Goal: Task Accomplishment & Management: Complete application form

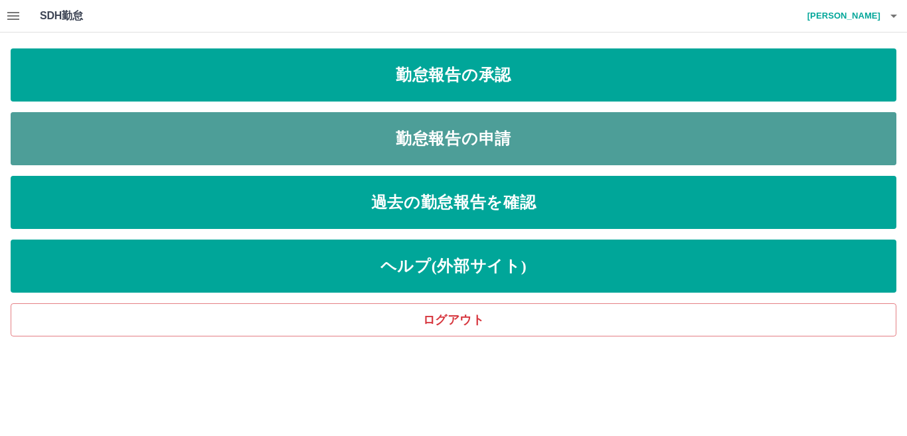
click at [256, 146] on link "勤怠報告の申請" at bounding box center [453, 138] width 885 height 53
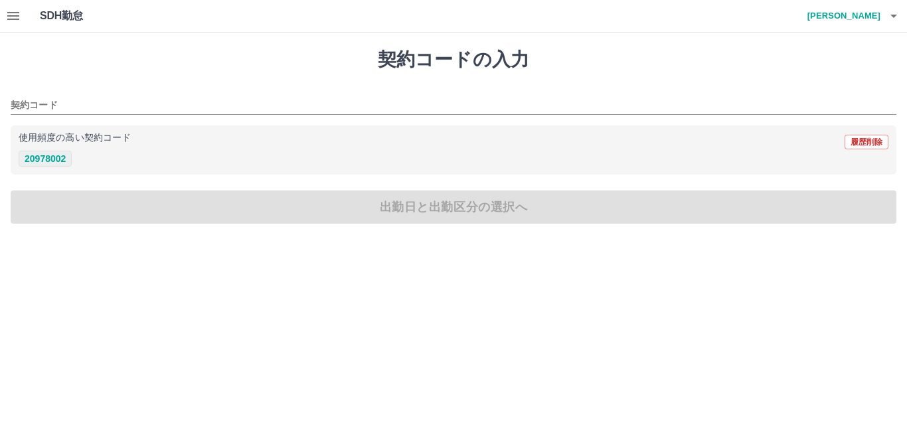
click at [50, 158] on button "20978002" at bounding box center [45, 159] width 53 height 16
type input "********"
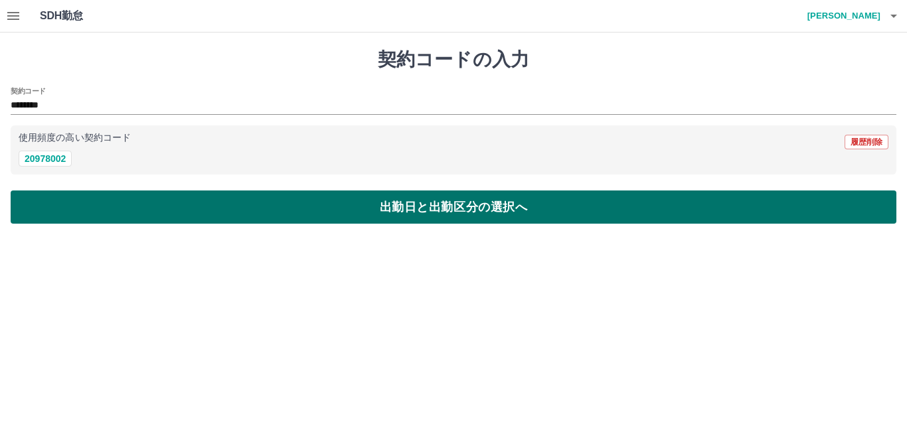
click at [197, 215] on button "出勤日と出勤区分の選択へ" at bounding box center [453, 206] width 885 height 33
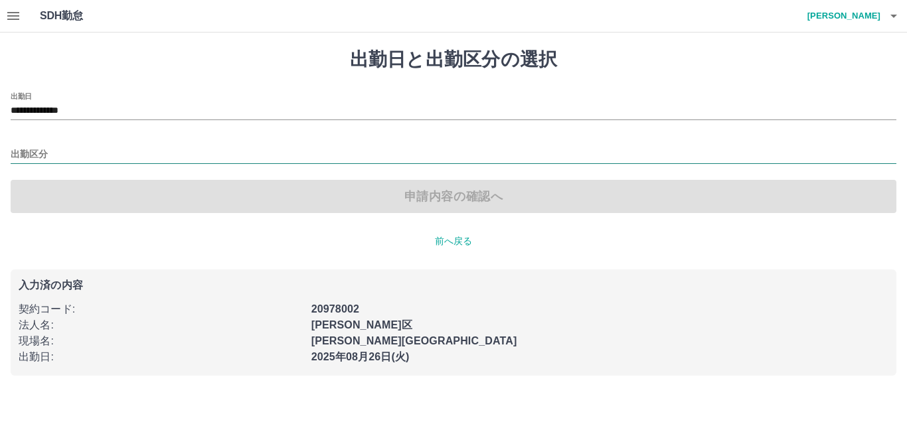
click at [44, 151] on input "出勤区分" at bounding box center [453, 155] width 885 height 17
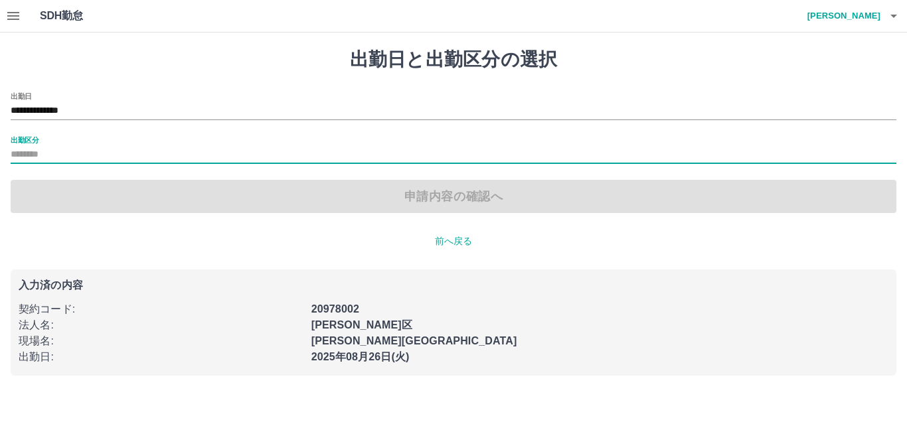
click at [58, 149] on input "出勤区分" at bounding box center [453, 155] width 885 height 17
click at [28, 137] on label "出勤区分" at bounding box center [25, 140] width 28 height 10
click at [28, 147] on input "出勤区分" at bounding box center [453, 155] width 885 height 17
click at [206, 148] on input "出勤区分" at bounding box center [453, 155] width 885 height 17
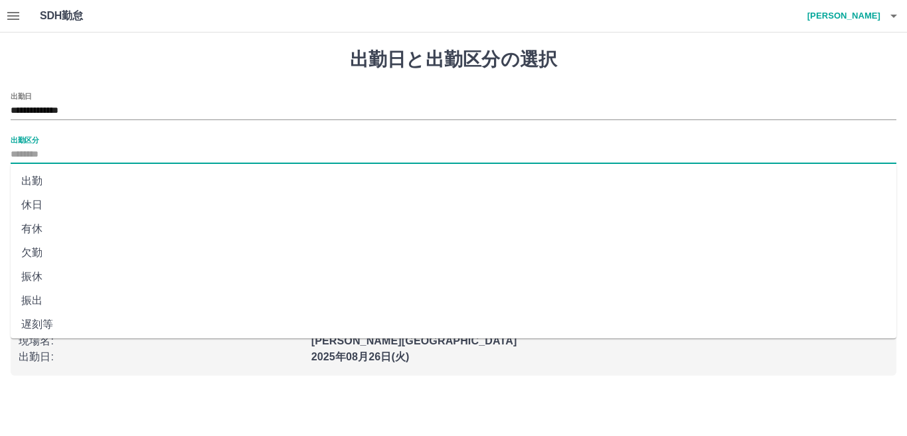
drag, startPoint x: 50, startPoint y: 173, endPoint x: 177, endPoint y: 214, distance: 132.4
click at [50, 174] on li "出勤" at bounding box center [453, 181] width 885 height 24
type input "**"
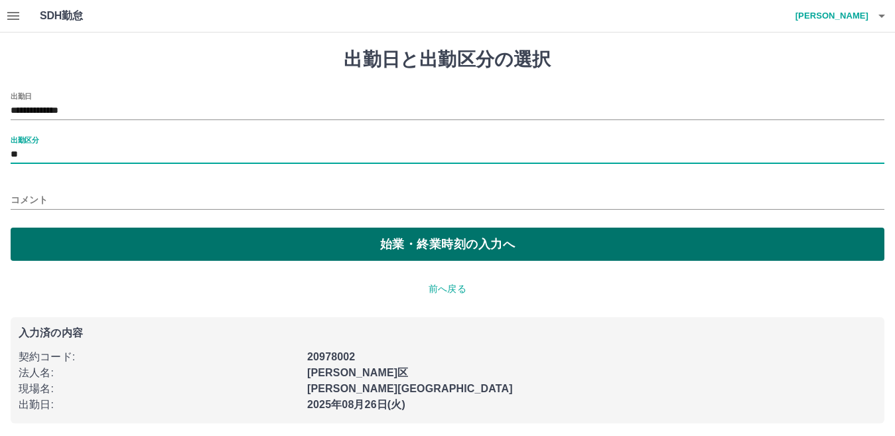
click at [184, 253] on button "始業・終業時刻の入力へ" at bounding box center [448, 244] width 874 height 33
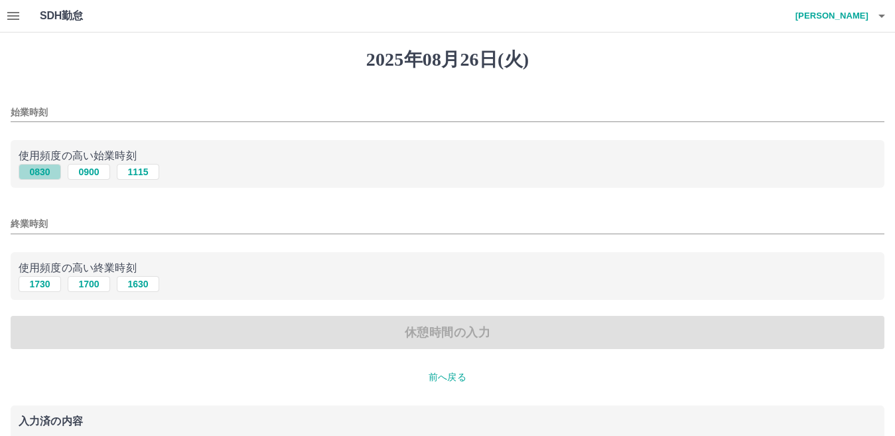
click at [37, 171] on button "0830" at bounding box center [40, 172] width 42 height 16
type input "****"
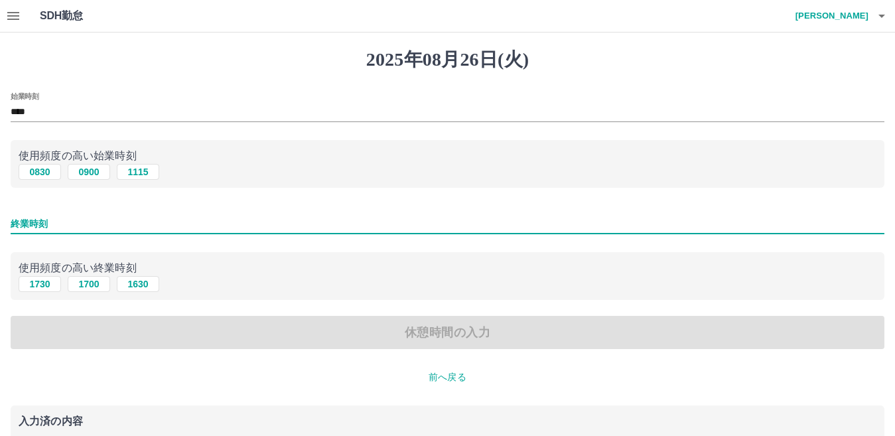
click at [49, 224] on input "終業時刻" at bounding box center [448, 223] width 874 height 19
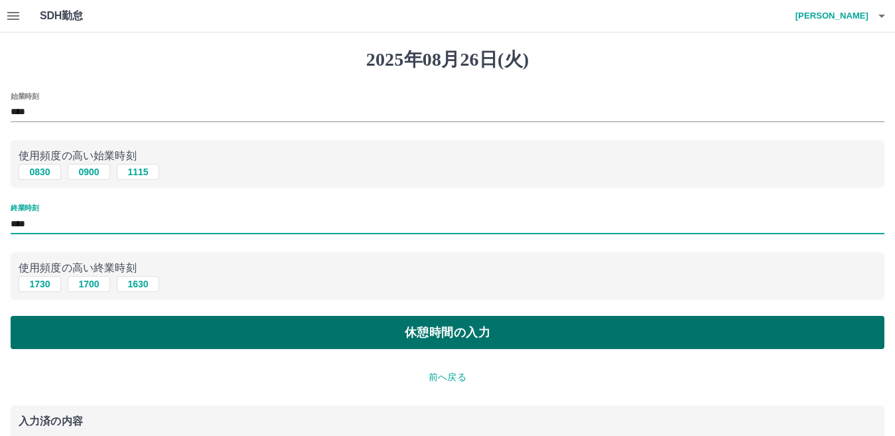
type input "****"
click at [214, 340] on button "休憩時間の入力" at bounding box center [448, 332] width 874 height 33
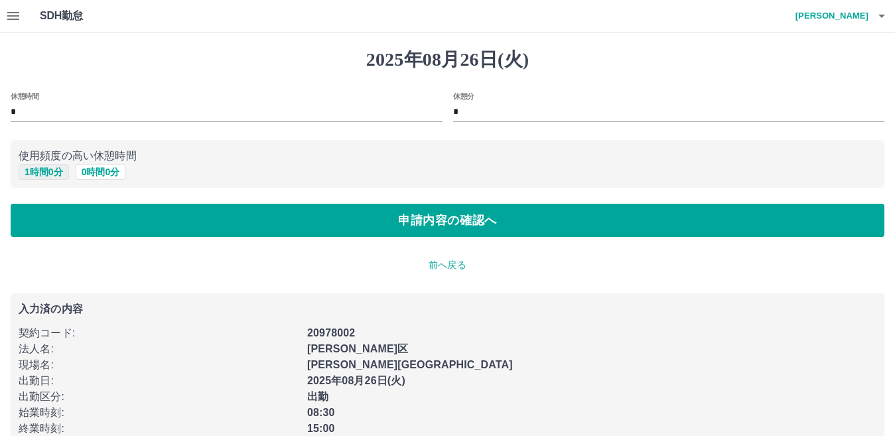
click at [37, 171] on button "1 時間 0 分" at bounding box center [44, 172] width 50 height 16
type input "*"
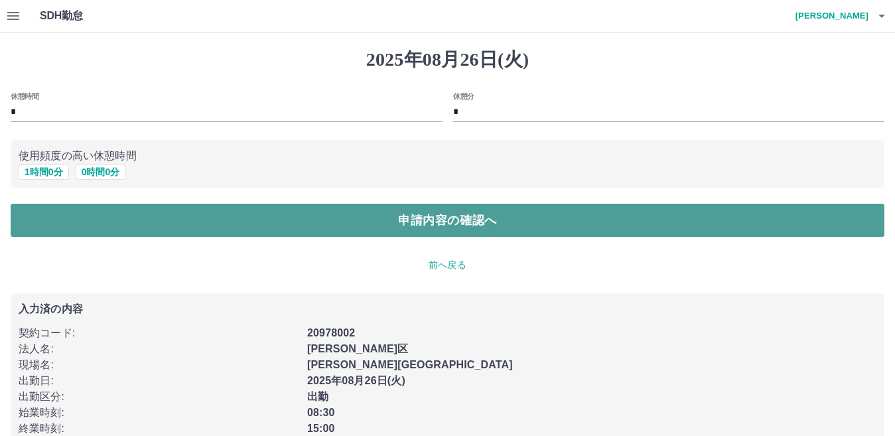
click at [226, 228] on button "申請内容の確認へ" at bounding box center [448, 220] width 874 height 33
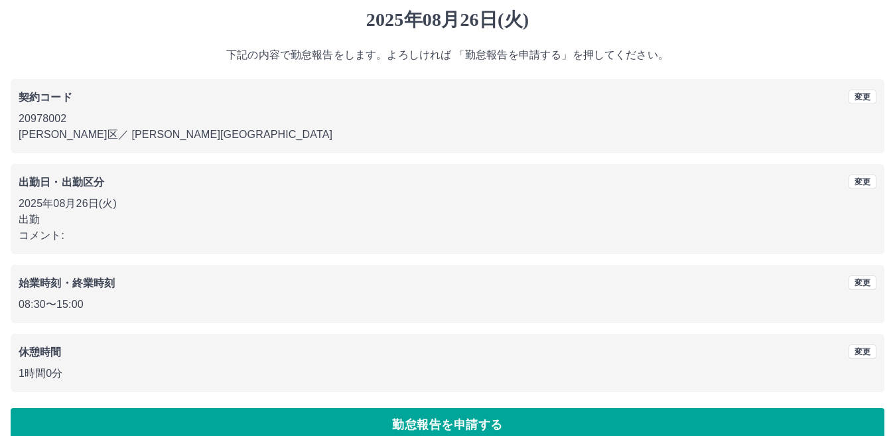
scroll to position [61, 0]
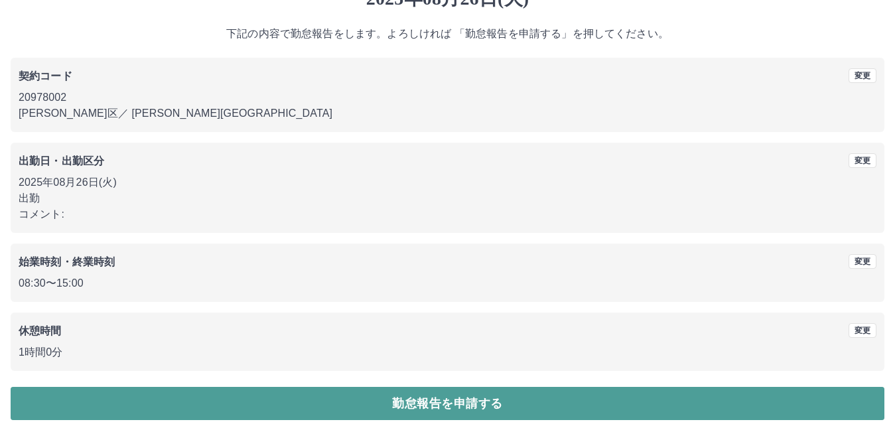
click at [338, 402] on button "勤怠報告を申請する" at bounding box center [448, 403] width 874 height 33
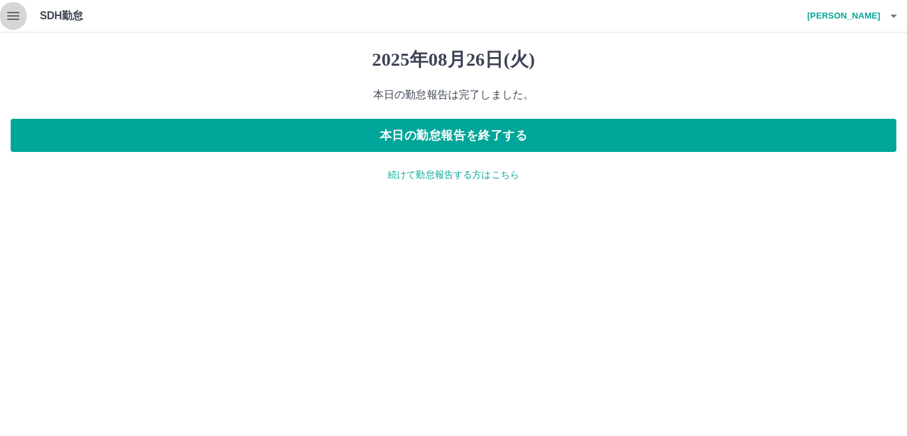
click at [18, 17] on icon "button" at bounding box center [13, 16] width 12 height 8
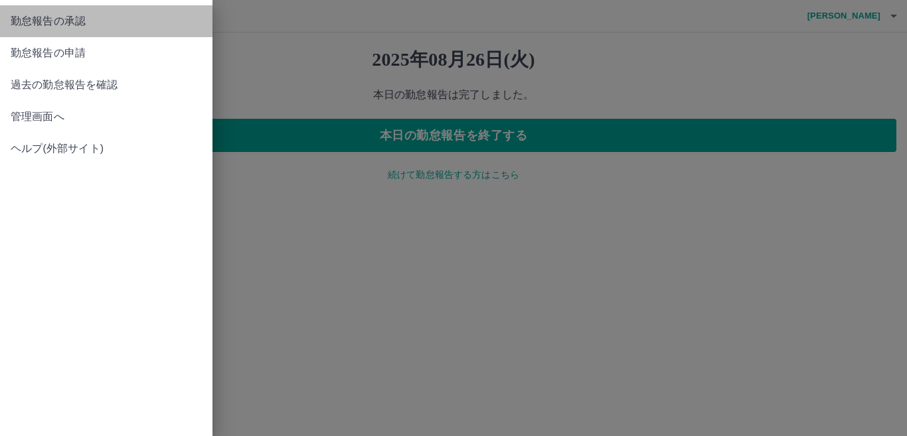
click at [76, 25] on span "勤怠報告の承認" at bounding box center [106, 21] width 191 height 16
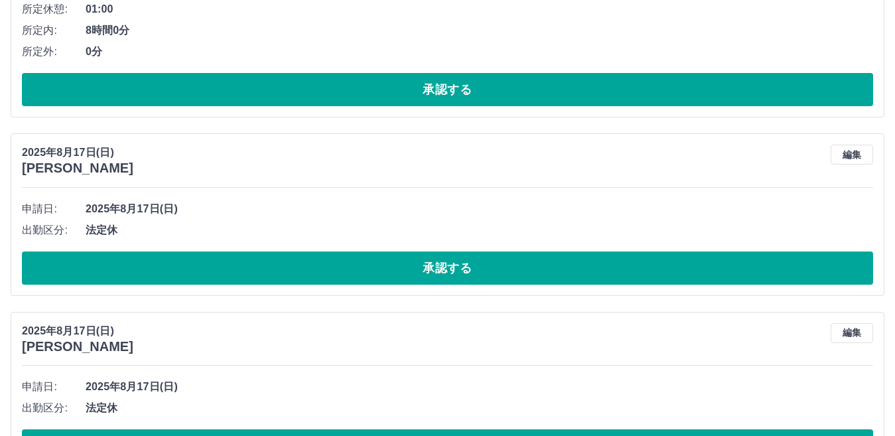
scroll to position [2986, 0]
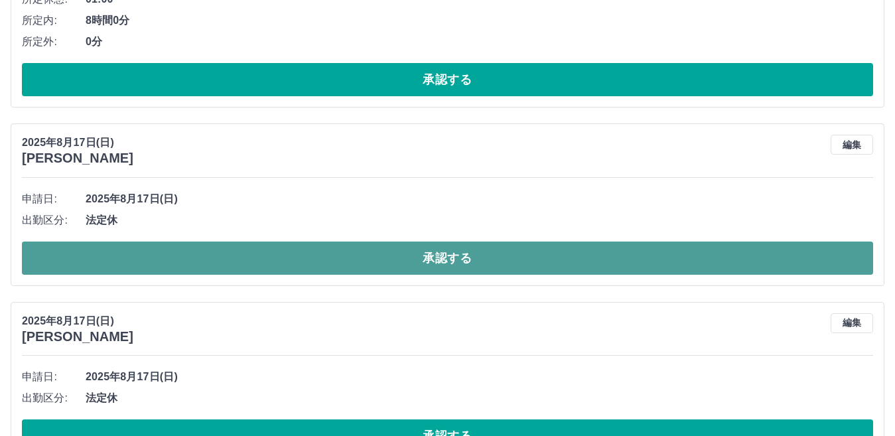
click at [350, 265] on button "承認する" at bounding box center [447, 258] width 851 height 33
click at [338, 266] on button "承認する" at bounding box center [447, 258] width 851 height 33
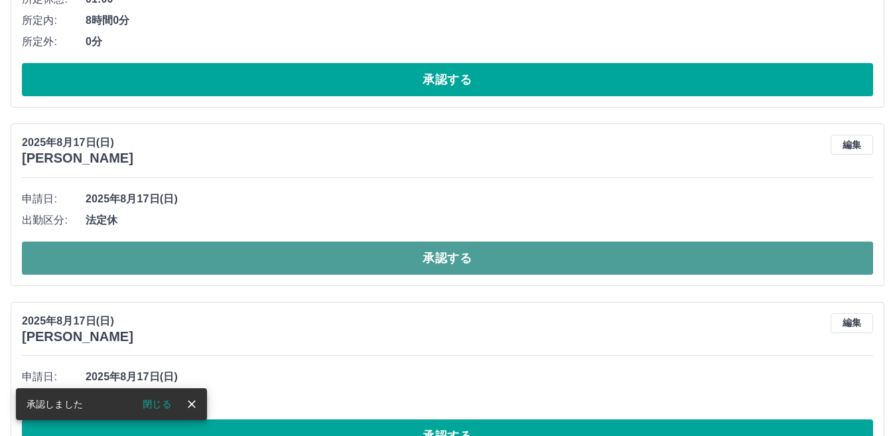
click at [338, 265] on button "承認する" at bounding box center [447, 258] width 851 height 33
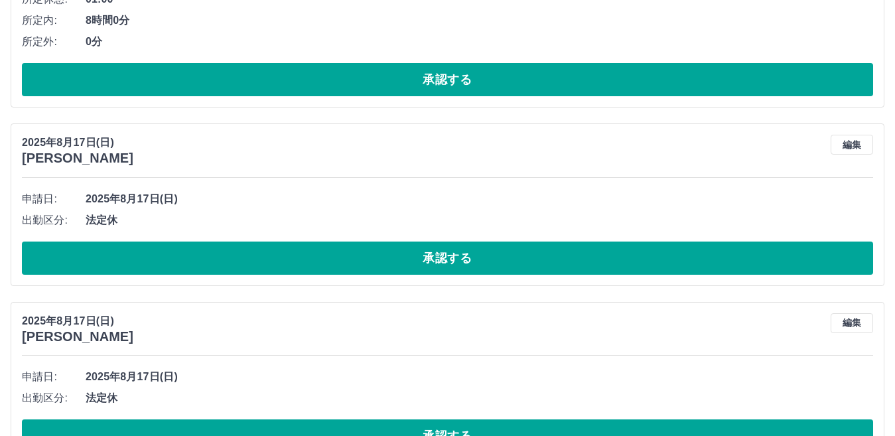
scroll to position [3053, 0]
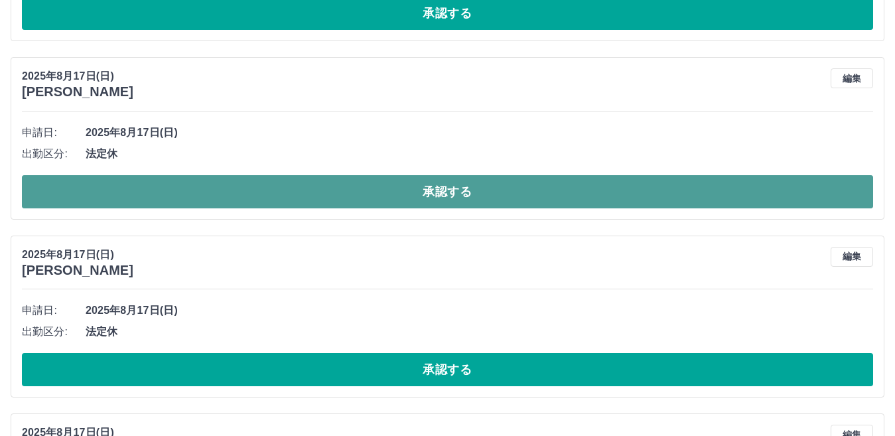
click at [363, 200] on button "承認する" at bounding box center [447, 191] width 851 height 33
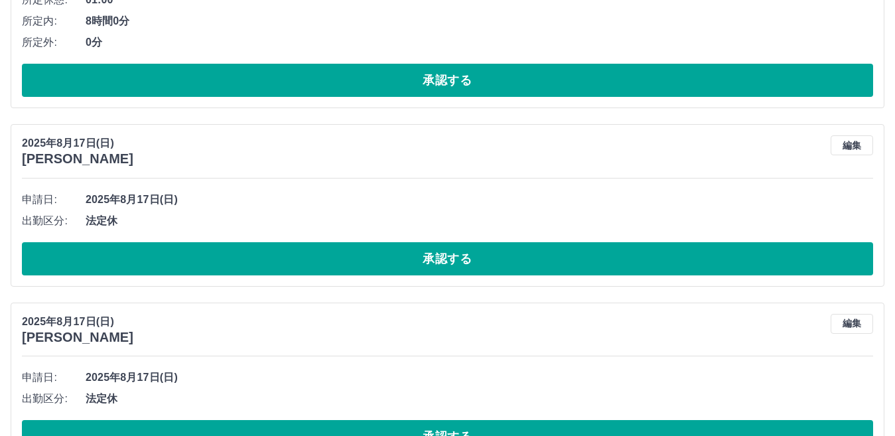
scroll to position [2986, 0]
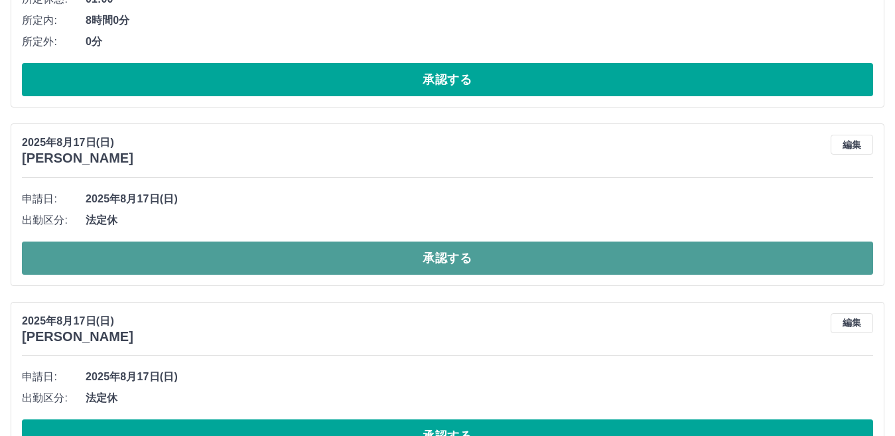
click at [270, 265] on button "承認する" at bounding box center [447, 258] width 851 height 33
click at [265, 266] on button "承認する" at bounding box center [447, 258] width 851 height 33
click at [254, 268] on button "承認する" at bounding box center [447, 258] width 851 height 33
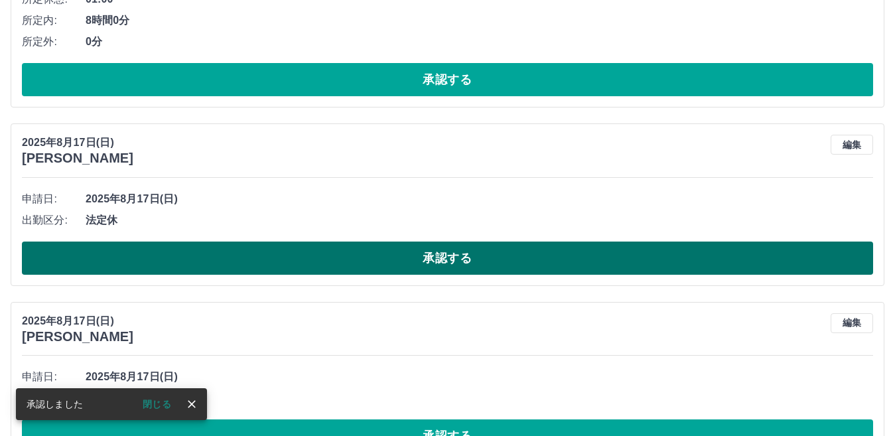
click at [254, 271] on button "承認する" at bounding box center [447, 258] width 851 height 33
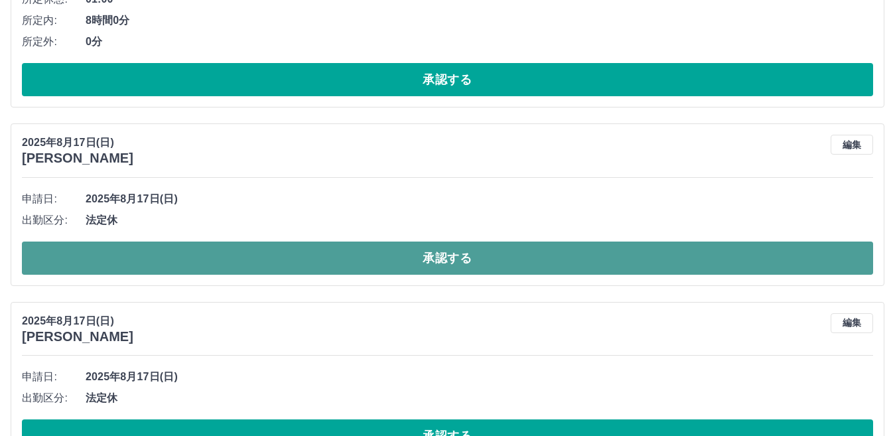
click at [256, 263] on button "承認する" at bounding box center [447, 258] width 851 height 33
click at [199, 258] on button "承認する" at bounding box center [447, 258] width 851 height 33
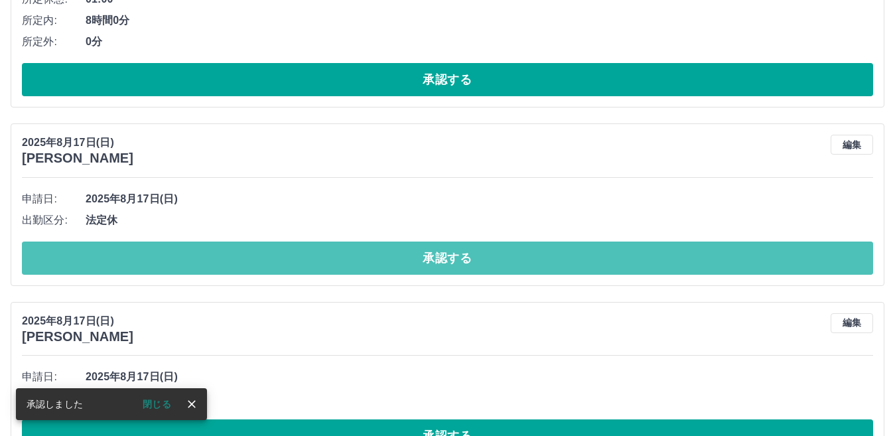
click at [196, 258] on button "承認する" at bounding box center [447, 258] width 851 height 33
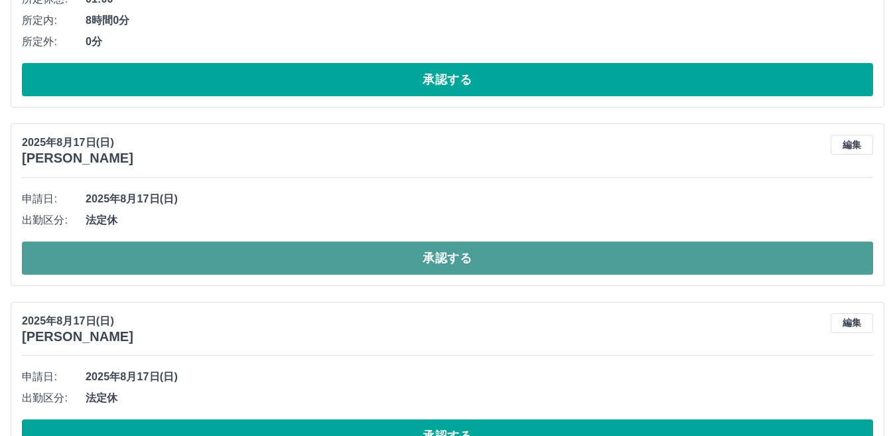
click at [344, 257] on button "承認する" at bounding box center [447, 258] width 851 height 33
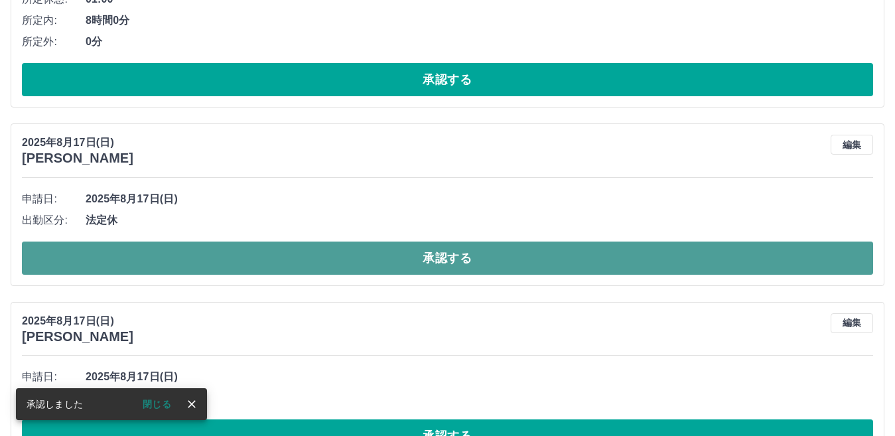
click at [311, 261] on button "承認する" at bounding box center [447, 258] width 851 height 33
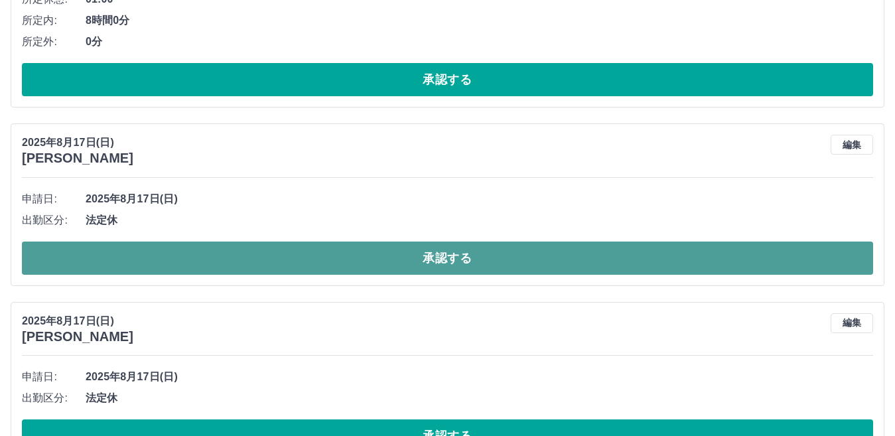
click at [309, 261] on button "承認する" at bounding box center [447, 258] width 851 height 33
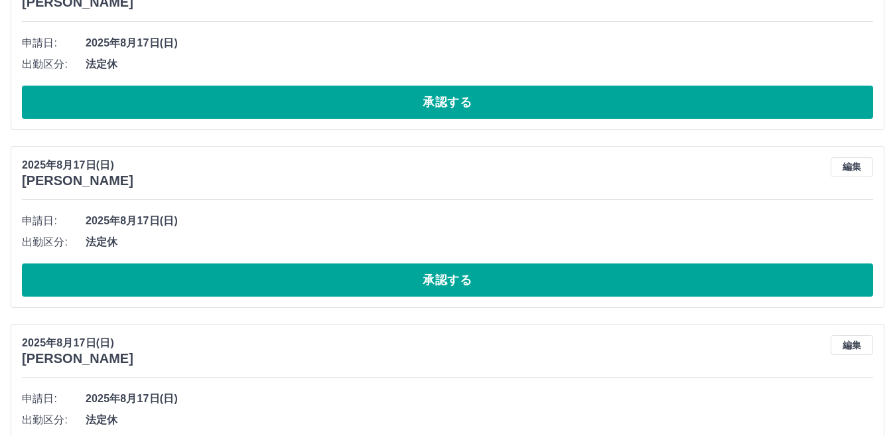
scroll to position [3185, 0]
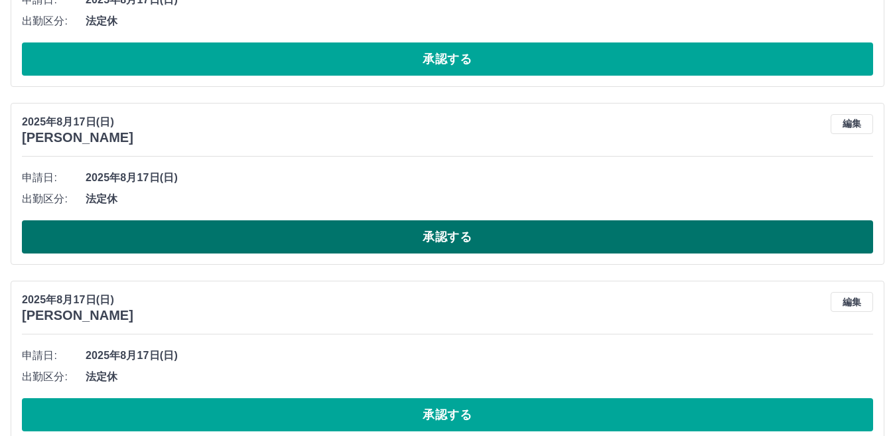
click at [311, 244] on button "承認する" at bounding box center [447, 236] width 851 height 33
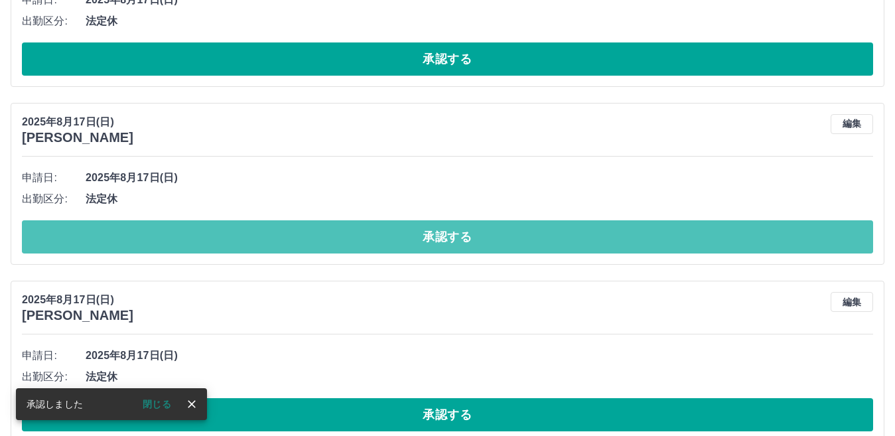
click at [311, 244] on button "承認する" at bounding box center [447, 236] width 851 height 33
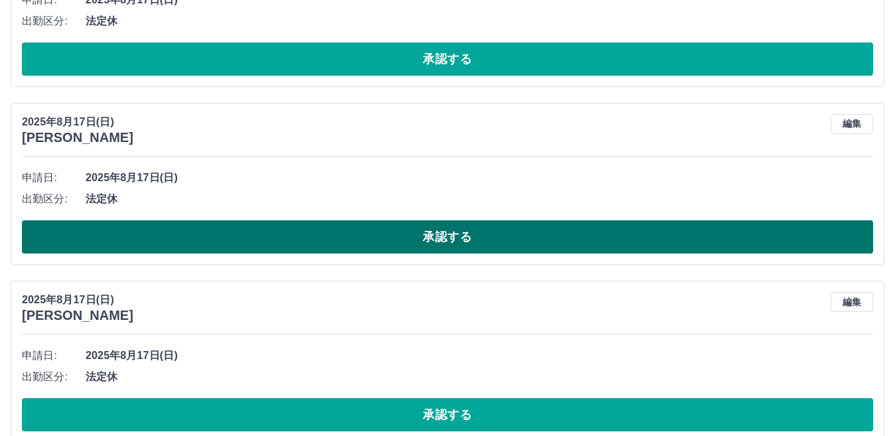
click at [311, 244] on button "承認する" at bounding box center [447, 236] width 851 height 33
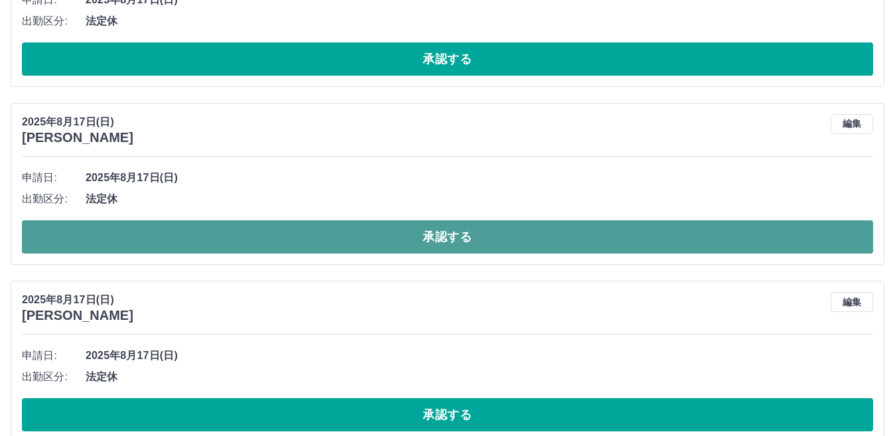
click at [310, 244] on button "承認する" at bounding box center [447, 236] width 851 height 33
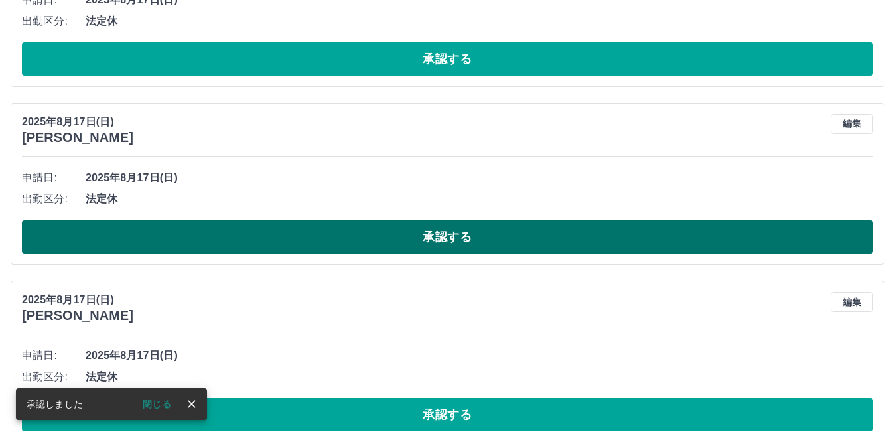
click at [297, 241] on button "承認する" at bounding box center [447, 236] width 851 height 33
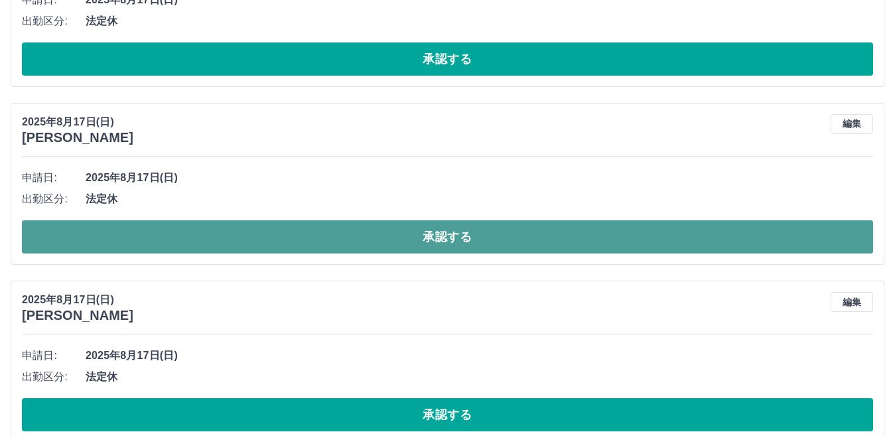
click at [450, 241] on button "承認する" at bounding box center [447, 236] width 851 height 33
click at [425, 244] on button "承認する" at bounding box center [447, 236] width 851 height 33
click at [382, 233] on button "承認する" at bounding box center [447, 236] width 851 height 33
click at [362, 228] on button "承認する" at bounding box center [447, 236] width 851 height 33
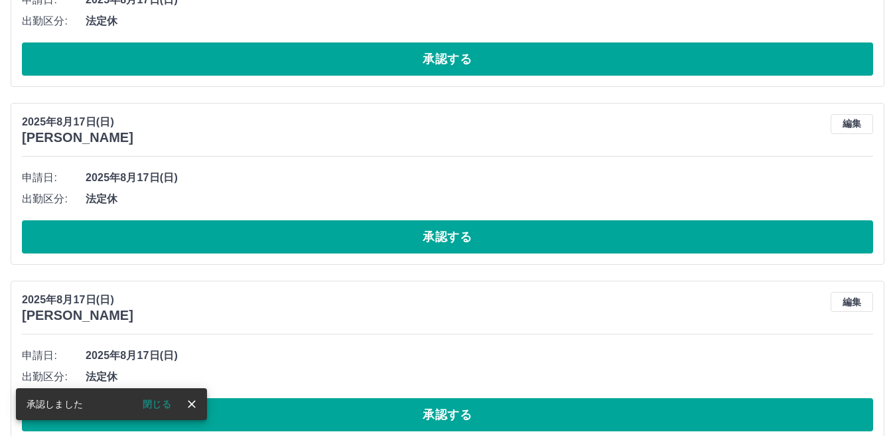
click at [275, 242] on button "承認する" at bounding box center [447, 236] width 851 height 33
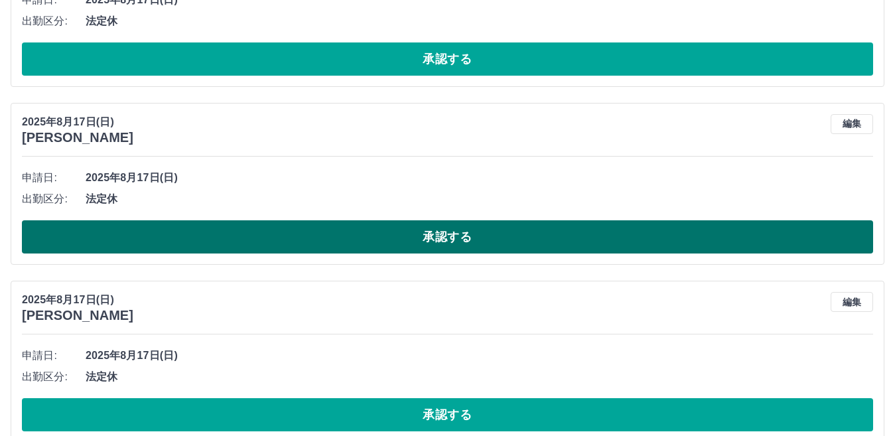
click at [275, 242] on button "承認する" at bounding box center [447, 236] width 851 height 33
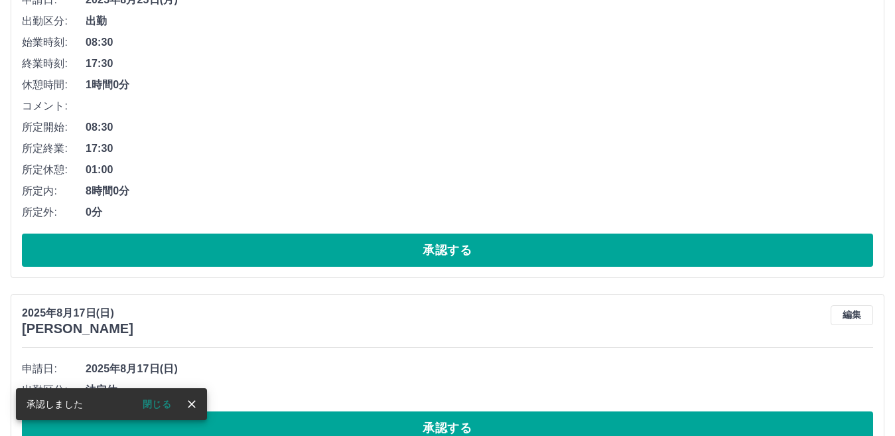
scroll to position [3554, 0]
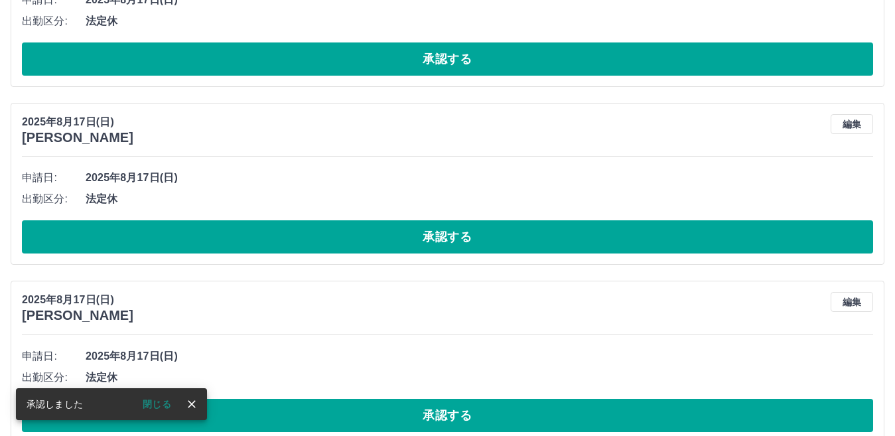
click at [275, 242] on button "承認する" at bounding box center [447, 236] width 851 height 33
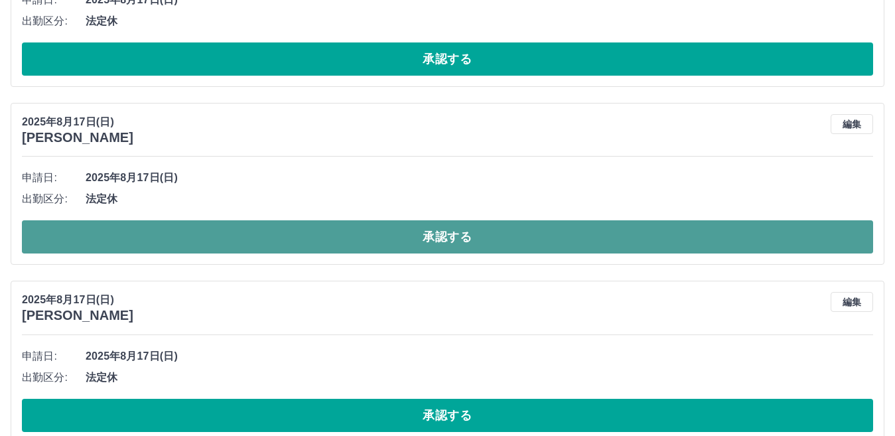
click at [206, 242] on button "承認する" at bounding box center [447, 236] width 851 height 33
click at [213, 240] on button "承認する" at bounding box center [447, 236] width 851 height 33
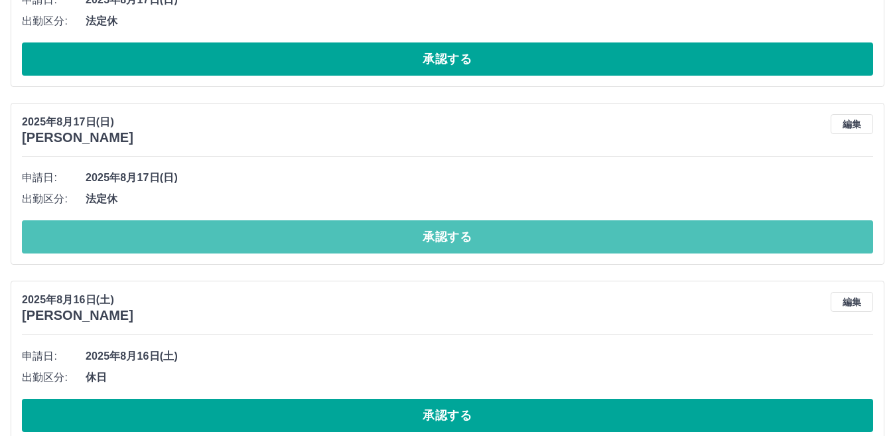
click at [213, 240] on button "承認する" at bounding box center [447, 236] width 851 height 33
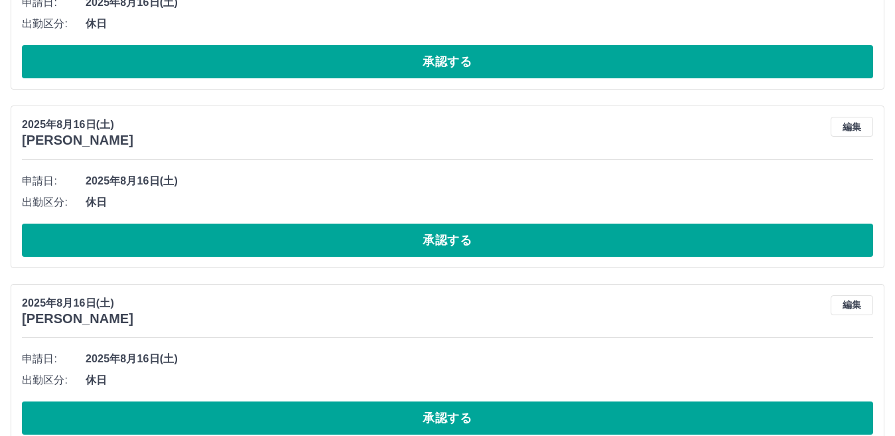
scroll to position [3754, 0]
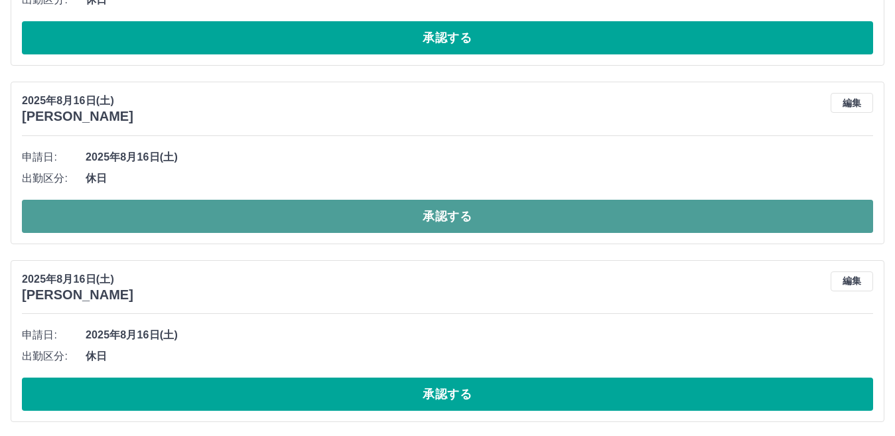
click at [126, 216] on button "承認する" at bounding box center [447, 216] width 851 height 33
click at [127, 216] on button "承認する" at bounding box center [447, 216] width 851 height 33
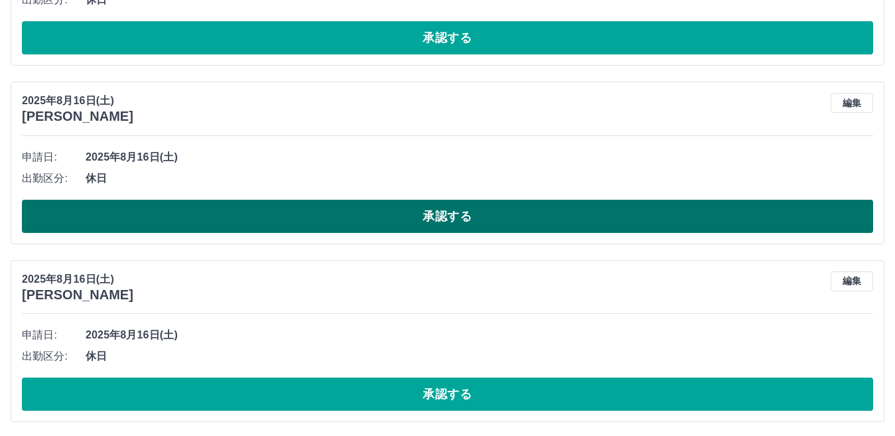
click at [122, 217] on button "承認する" at bounding box center [447, 216] width 851 height 33
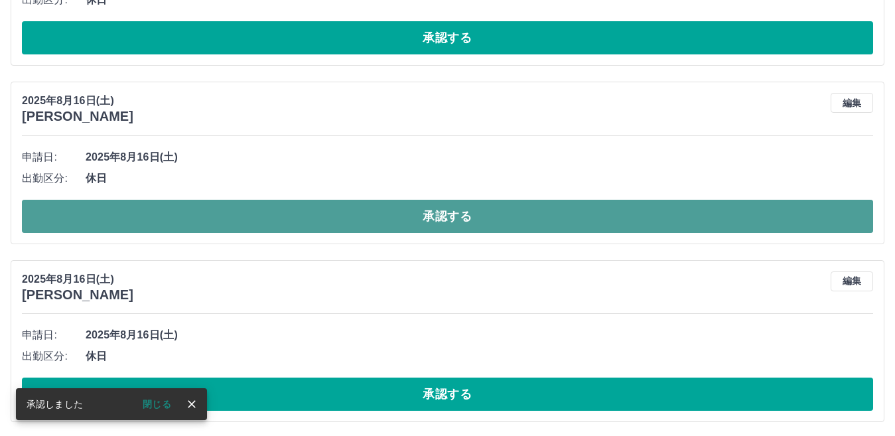
click at [121, 216] on button "承認する" at bounding box center [447, 216] width 851 height 33
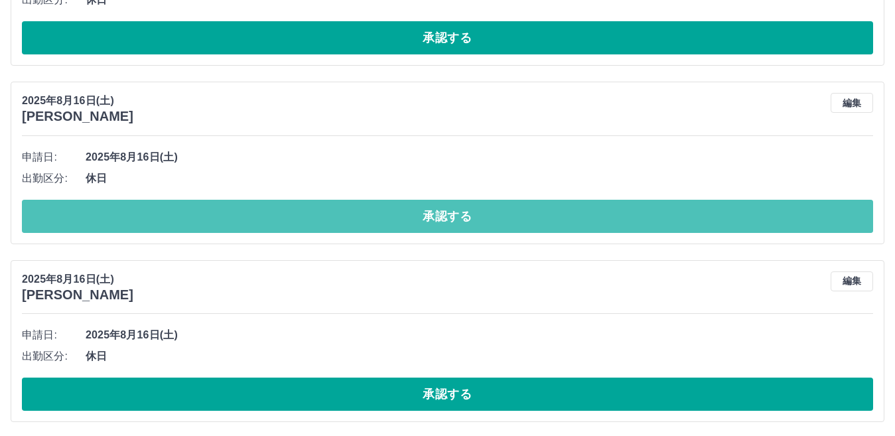
click at [121, 216] on button "承認する" at bounding box center [447, 216] width 851 height 33
click at [120, 214] on button "承認する" at bounding box center [447, 216] width 851 height 33
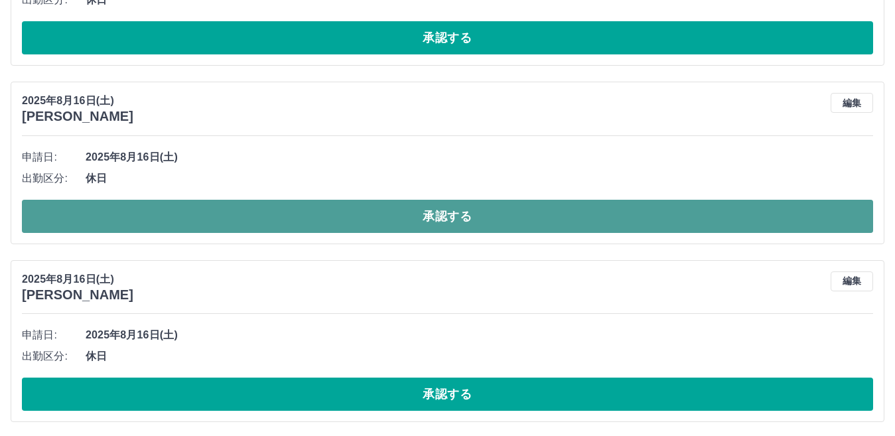
click at [92, 217] on button "承認する" at bounding box center [447, 216] width 851 height 33
click at [113, 202] on button "承認する" at bounding box center [447, 216] width 851 height 33
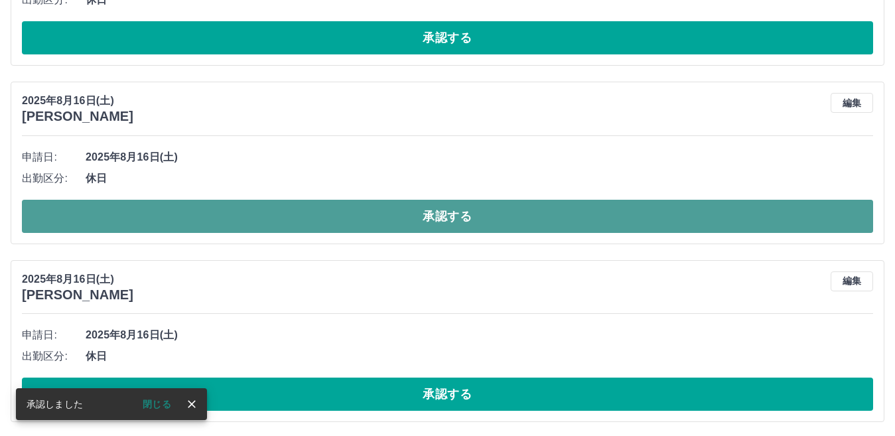
drag, startPoint x: 135, startPoint y: 214, endPoint x: 145, endPoint y: 227, distance: 16.6
click at [135, 217] on button "承認する" at bounding box center [447, 216] width 851 height 33
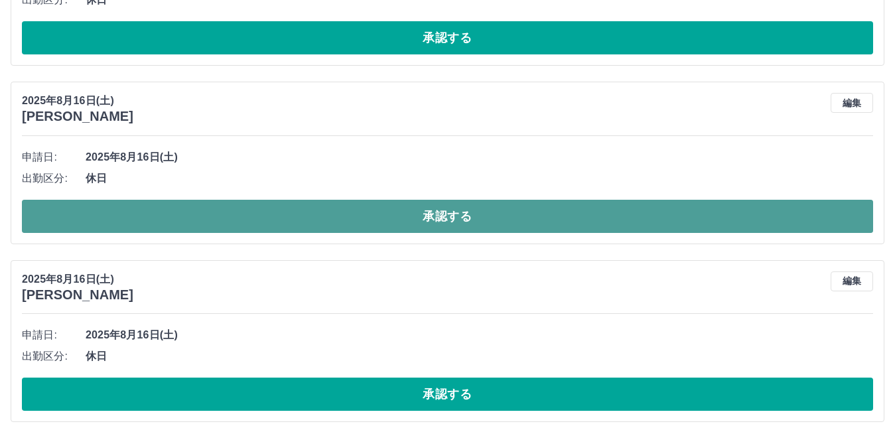
click at [208, 223] on button "承認する" at bounding box center [447, 216] width 851 height 33
click at [252, 218] on button "承認する" at bounding box center [447, 216] width 851 height 33
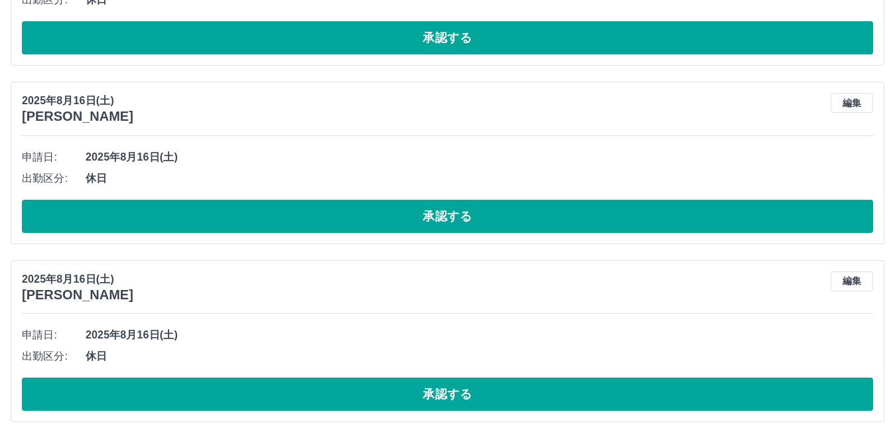
click at [252, 218] on button "承認する" at bounding box center [447, 216] width 851 height 33
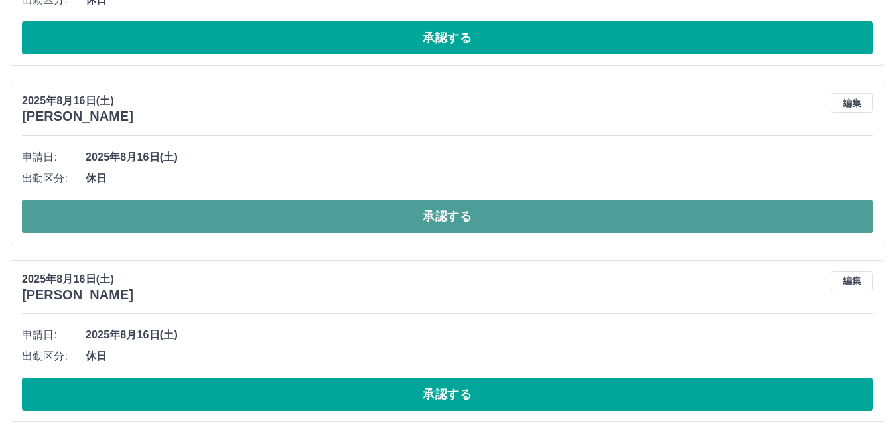
click at [253, 230] on button "承認する" at bounding box center [447, 216] width 851 height 33
click at [248, 229] on button "承認する" at bounding box center [447, 216] width 851 height 33
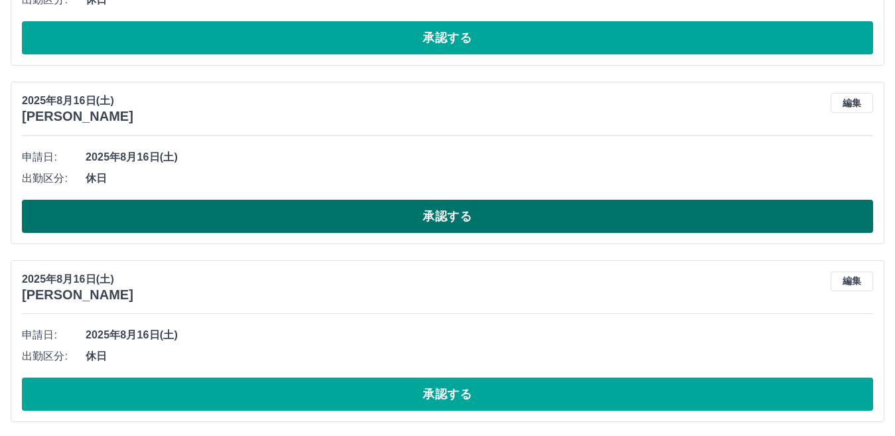
click at [248, 226] on button "承認する" at bounding box center [447, 216] width 851 height 33
click at [252, 223] on button "承認する" at bounding box center [447, 216] width 851 height 33
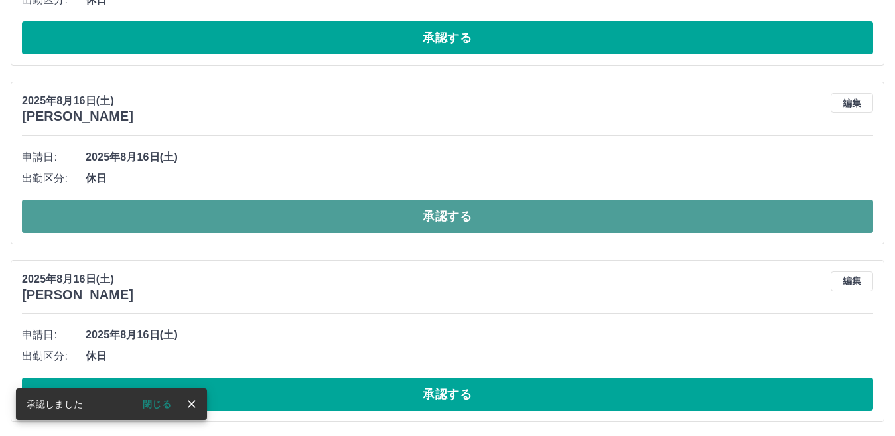
click at [251, 220] on button "承認する" at bounding box center [447, 216] width 851 height 33
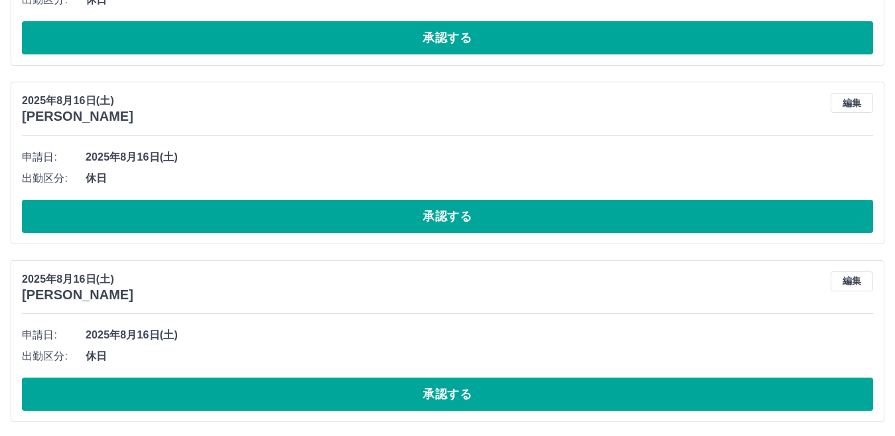
click at [251, 220] on button "承認する" at bounding box center [447, 216] width 851 height 33
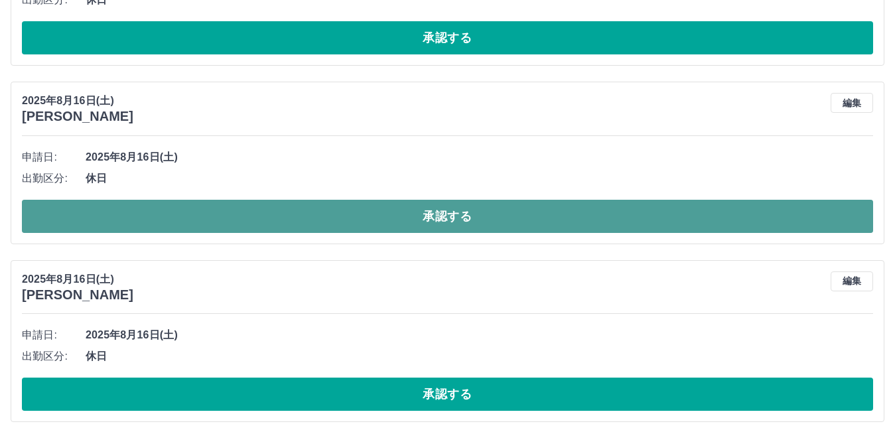
click at [234, 214] on button "承認する" at bounding box center [447, 216] width 851 height 33
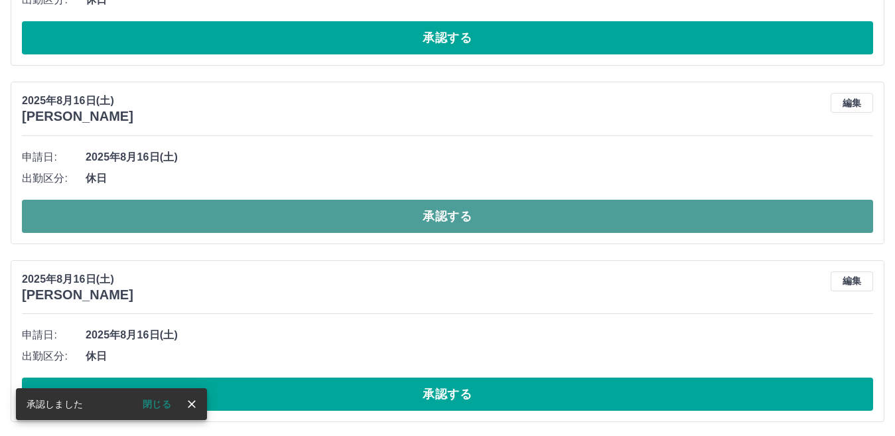
click at [234, 220] on button "承認する" at bounding box center [447, 216] width 851 height 33
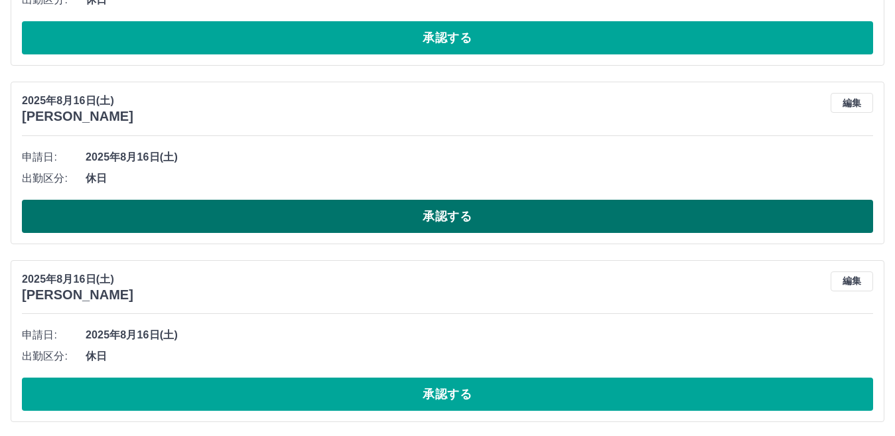
click at [242, 218] on button "承認する" at bounding box center [447, 216] width 851 height 33
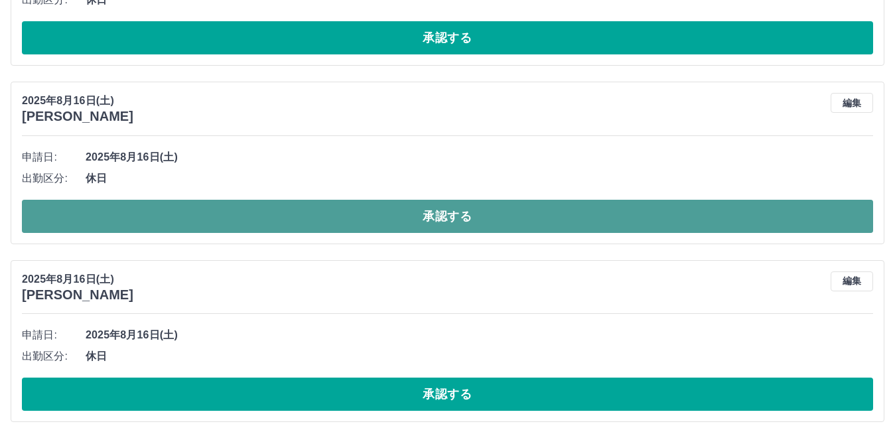
click at [242, 215] on button "承認する" at bounding box center [447, 216] width 851 height 33
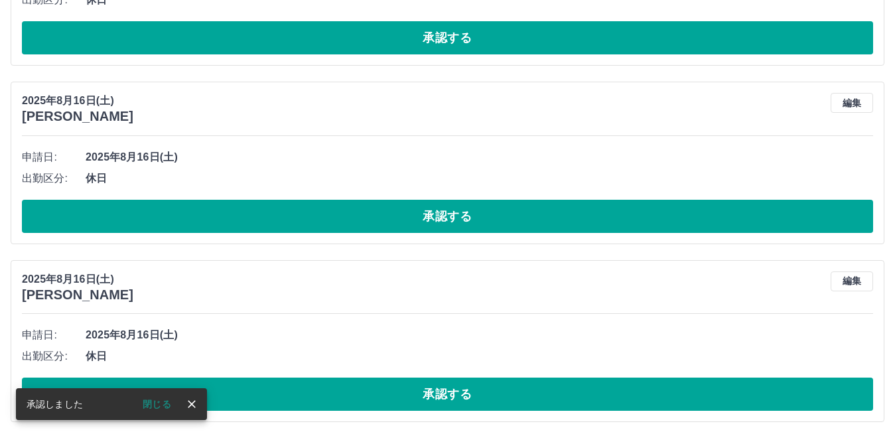
click at [240, 214] on button "承認する" at bounding box center [447, 216] width 851 height 33
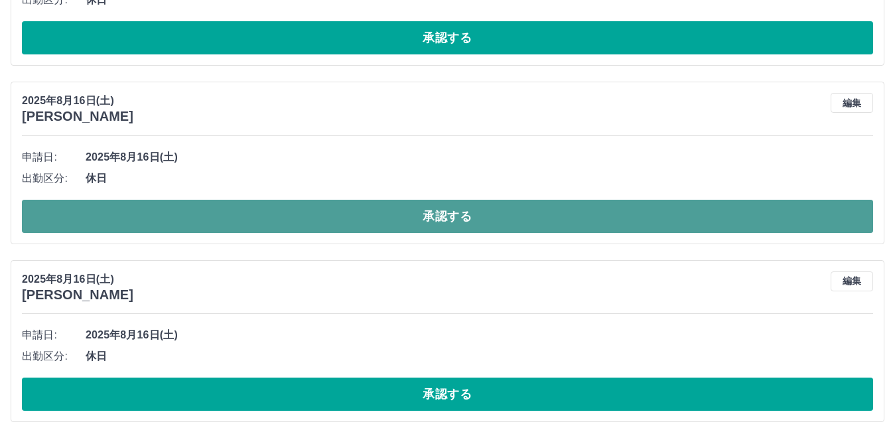
click at [229, 220] on button "承認する" at bounding box center [447, 216] width 851 height 33
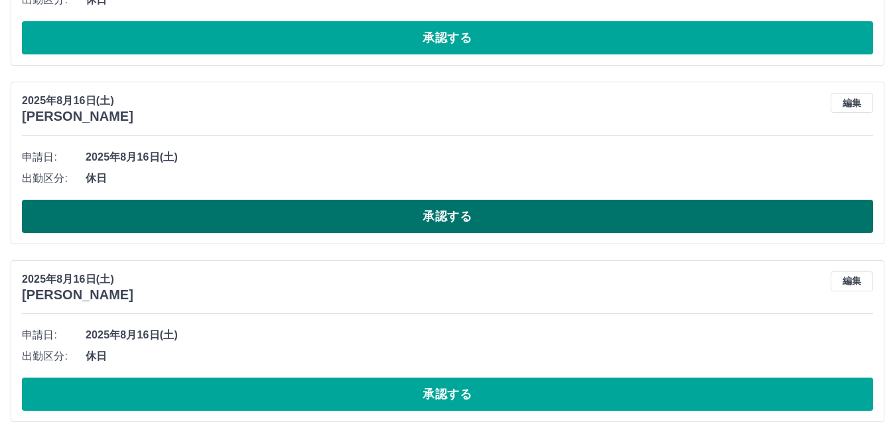
click at [230, 218] on button "承認する" at bounding box center [447, 216] width 851 height 33
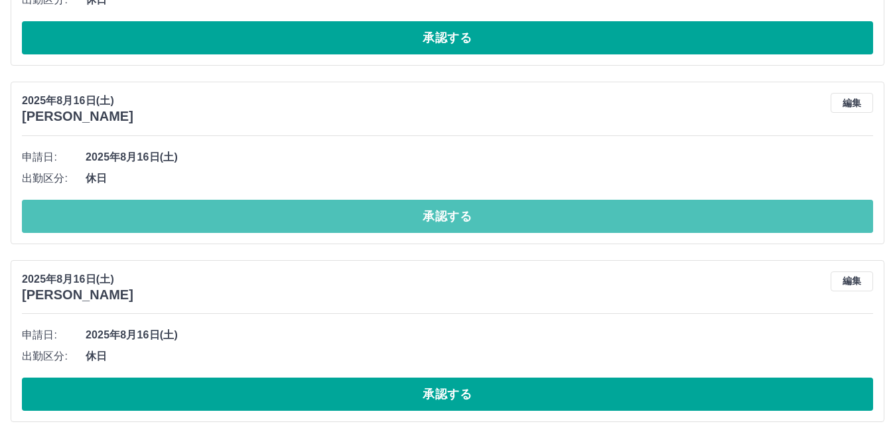
click at [230, 218] on button "承認する" at bounding box center [447, 216] width 851 height 33
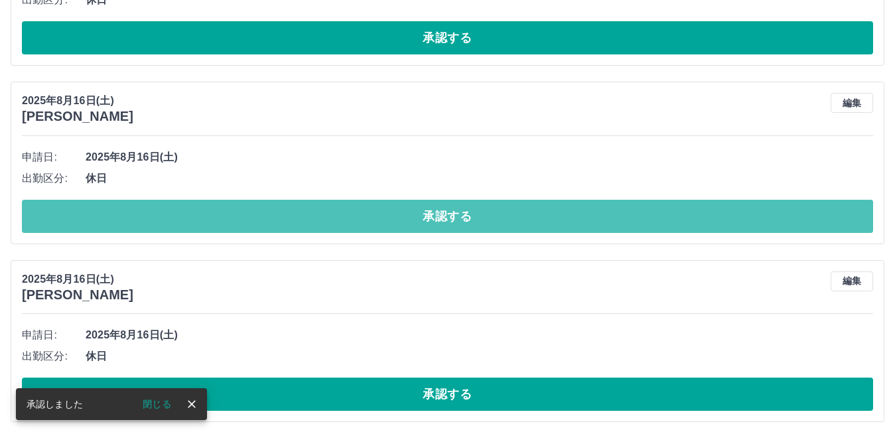
click at [230, 218] on button "承認する" at bounding box center [447, 216] width 851 height 33
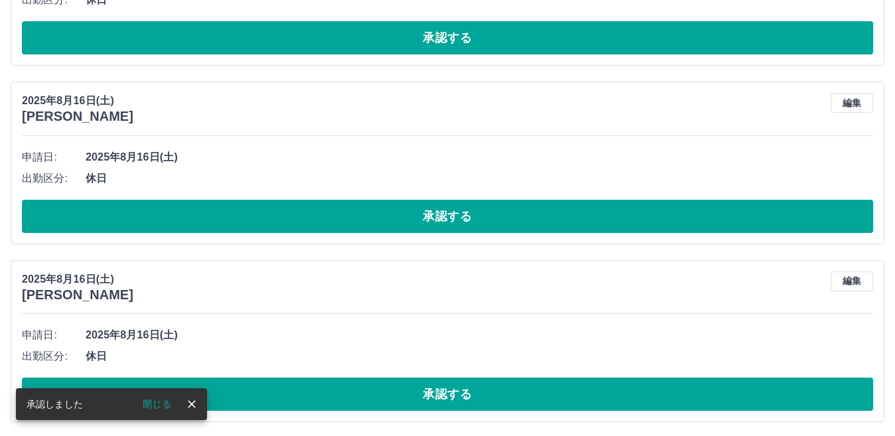
click at [230, 218] on button "承認する" at bounding box center [447, 216] width 851 height 33
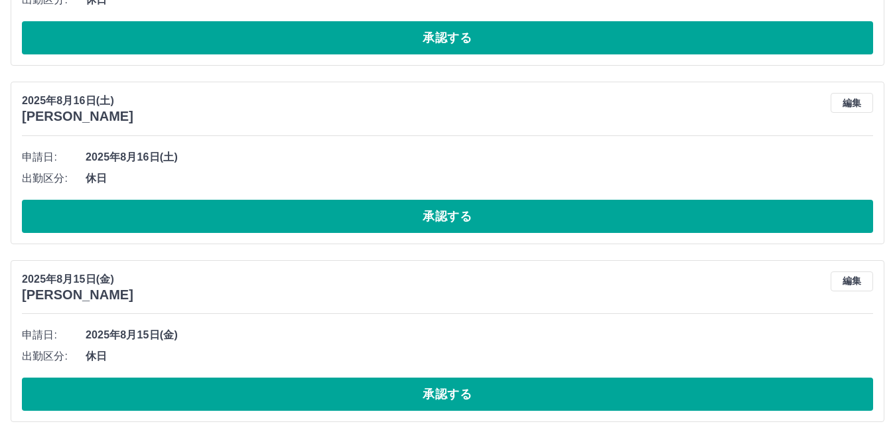
click at [216, 226] on button "承認する" at bounding box center [447, 216] width 851 height 33
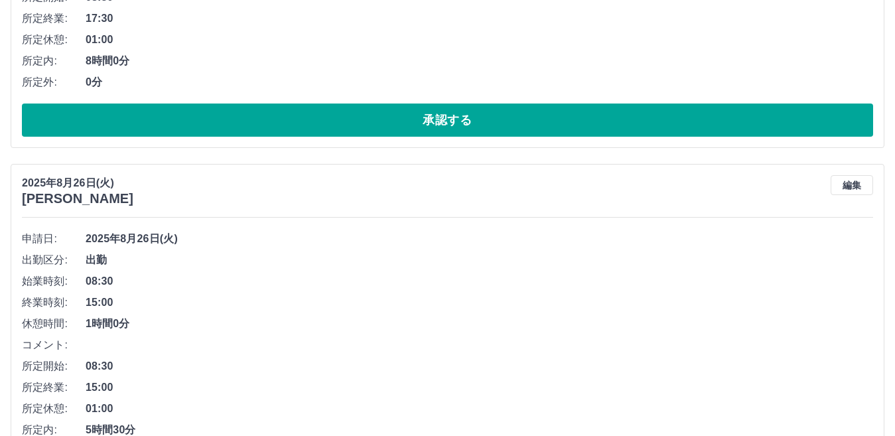
scroll to position [2430, 0]
